Goal: Participate in discussion: Engage in conversation with other users on a specific topic

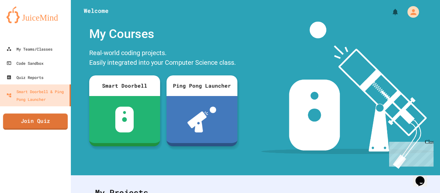
click at [62, 115] on link "Join Quiz" at bounding box center [35, 121] width 65 height 16
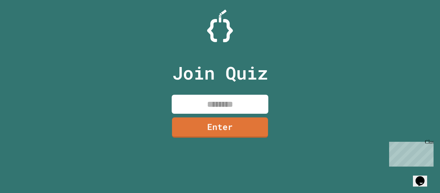
click at [191, 108] on input at bounding box center [220, 104] width 97 height 19
type input "********"
click at [216, 132] on link "Enter" at bounding box center [219, 126] width 95 height 21
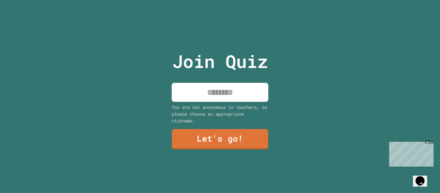
click at [218, 89] on input at bounding box center [220, 92] width 97 height 19
type input "*********"
click at [202, 139] on link "Let's go!" at bounding box center [219, 139] width 97 height 21
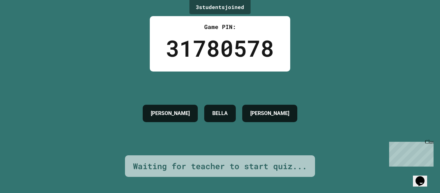
click at [170, 112] on h4 "[PERSON_NAME]" at bounding box center [170, 114] width 39 height 8
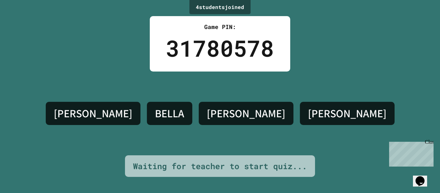
click at [140, 102] on div "[PERSON_NAME]" at bounding box center [93, 113] width 95 height 23
click at [137, 102] on div "[PERSON_NAME]" at bounding box center [93, 113] width 95 height 23
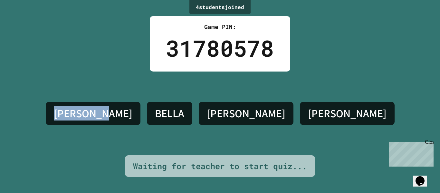
click at [137, 102] on div "[PERSON_NAME]" at bounding box center [93, 113] width 95 height 23
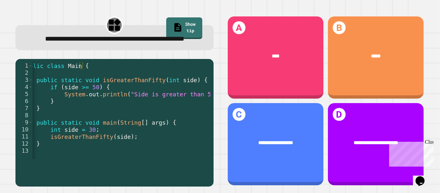
scroll to position [0, 11]
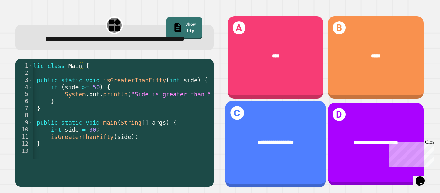
click at [236, 129] on div "**********" at bounding box center [275, 143] width 101 height 28
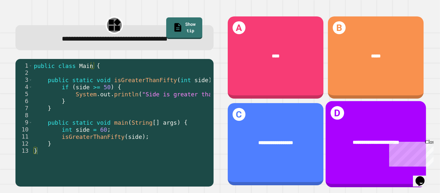
click at [352, 139] on span "**********" at bounding box center [375, 141] width 47 height 5
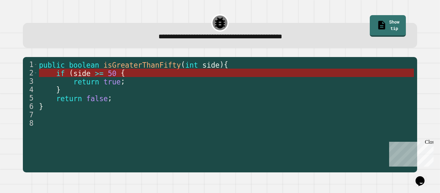
click at [108, 76] on span "50" at bounding box center [112, 73] width 9 height 8
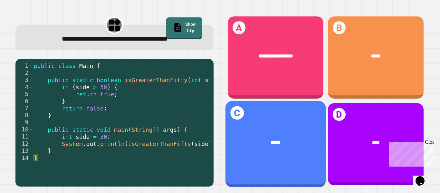
click at [273, 129] on div "*****" at bounding box center [275, 143] width 101 height 28
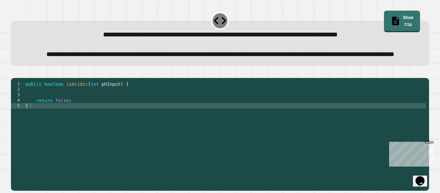
click at [41, 112] on div "public boolean isAcidic ( int phInput ) { return false ; }" at bounding box center [225, 122] width 402 height 82
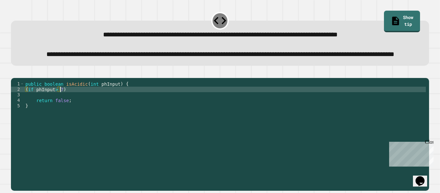
scroll to position [0, 2]
click at [71, 110] on div "public boolean isAcidic ( int phInput ) { ( if phInput > 7 ) return false ; }" at bounding box center [225, 122] width 402 height 82
type textarea "**********"
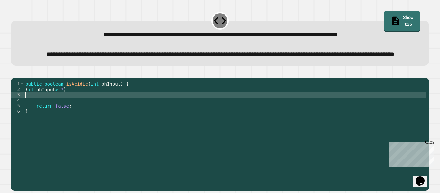
type textarea "*"
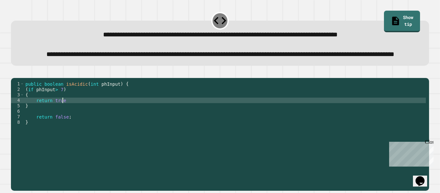
scroll to position [0, 3]
click at [13, 78] on div at bounding box center [220, 74] width 418 height 8
click at [14, 72] on icon "button" at bounding box center [14, 72] width 0 height 0
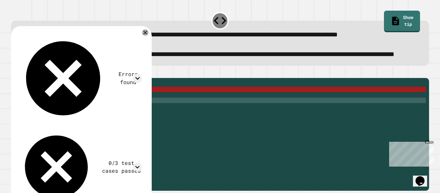
scroll to position [0, 2]
click at [53, 110] on div "public boolean isAcidic ( int phInput ) { ( if phInput > 7 ) { return true ; } …" at bounding box center [225, 122] width 402 height 82
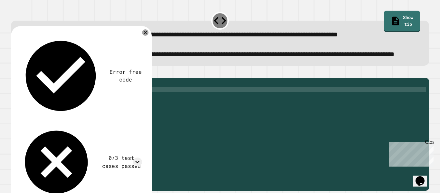
click at [14, 72] on icon "button" at bounding box center [14, 72] width 0 height 0
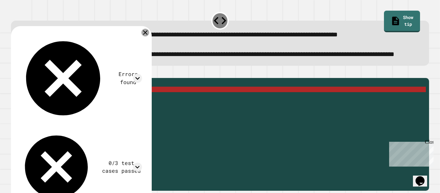
click at [149, 36] on icon at bounding box center [145, 33] width 8 height 8
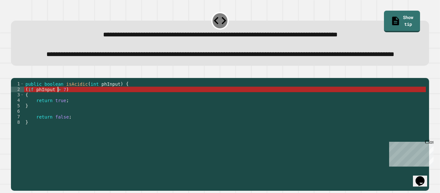
click at [59, 111] on div "public boolean isAcidic ( int phInput ) { ( if phInput > 7 ) { return true ; } …" at bounding box center [225, 122] width 402 height 82
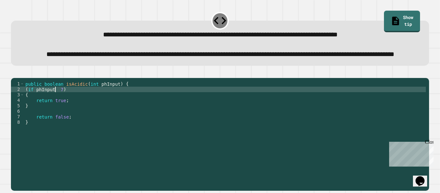
scroll to position [0, 3]
click at [14, 72] on button "button" at bounding box center [14, 72] width 0 height 0
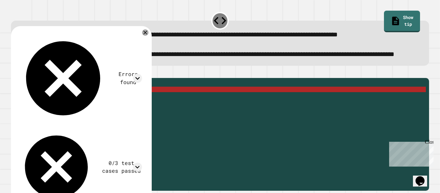
click at [32, 110] on div "public boolean isAcidic ( int phInput ) { ( if phInput < 7 ) { return true ; } …" at bounding box center [225, 122] width 402 height 82
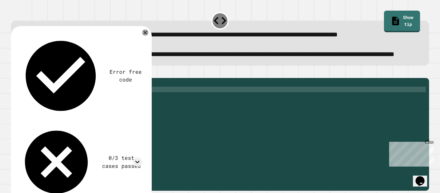
scroll to position [0, 1]
click at [38, 111] on div "public boolean isAcidic ( int phInput ) { if ( ) phInput < 7 ) { return true ; …" at bounding box center [225, 122] width 402 height 82
type textarea "**********"
click at [14, 72] on icon "button" at bounding box center [14, 72] width 0 height 0
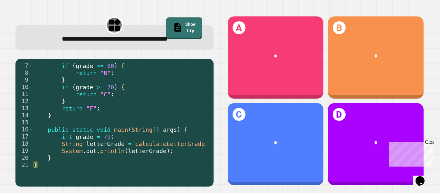
scroll to position [0, 0]
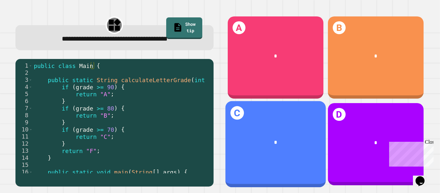
click at [264, 139] on div "*" at bounding box center [276, 143] width 80 height 8
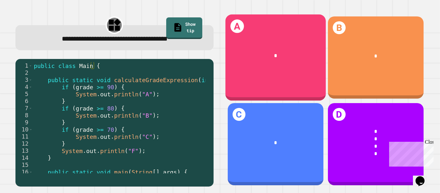
click at [279, 67] on div "*" at bounding box center [275, 56] width 101 height 28
